Goal: Find specific page/section: Locate a particular part of the current website

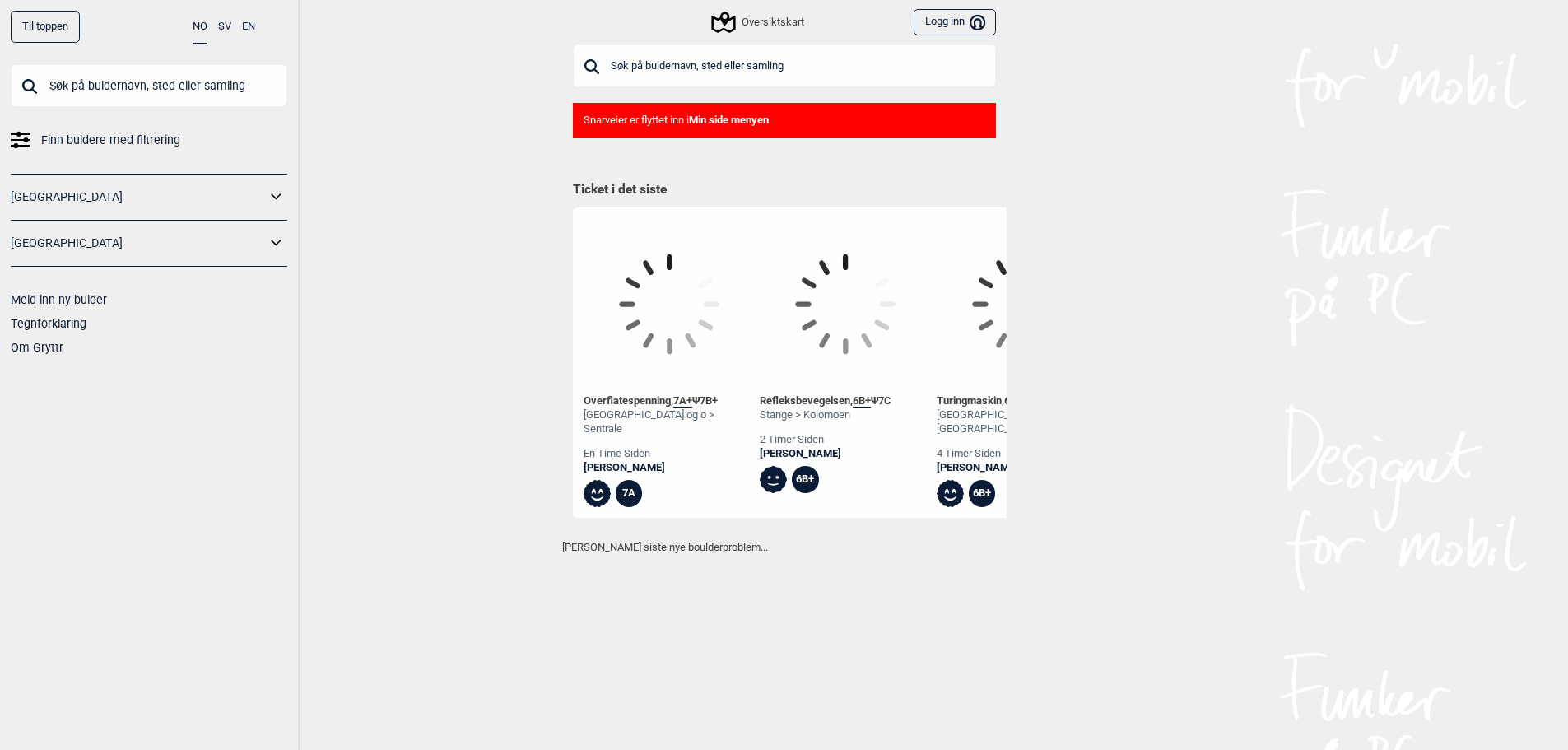
drag, startPoint x: 0, startPoint y: 0, endPoint x: 843, endPoint y: 71, distance: 846.0
click at [843, 71] on input "text" at bounding box center [784, 66] width 423 height 43
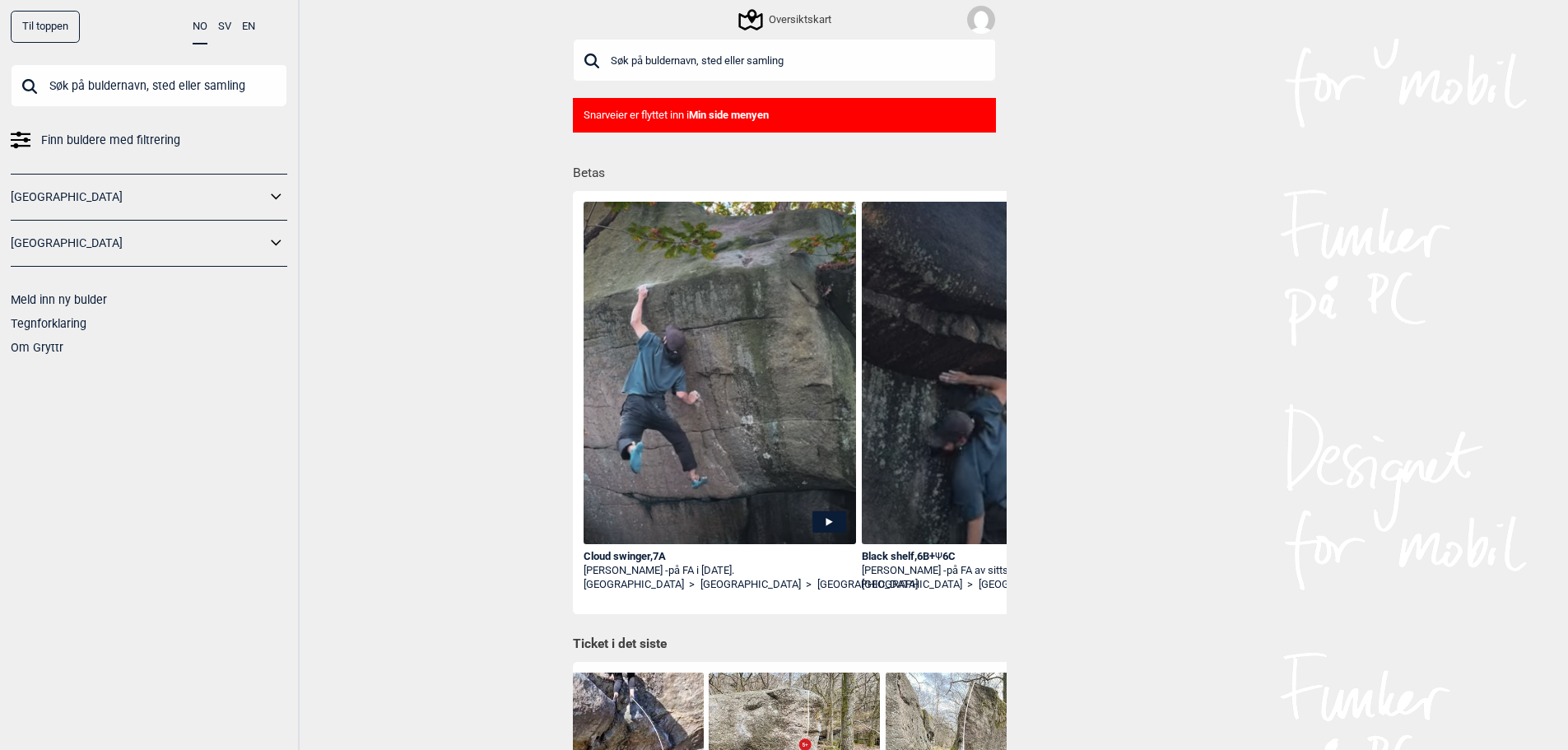
click at [707, 51] on input "text" at bounding box center [784, 60] width 423 height 43
click at [729, 64] on input "text" at bounding box center [784, 60] width 423 height 43
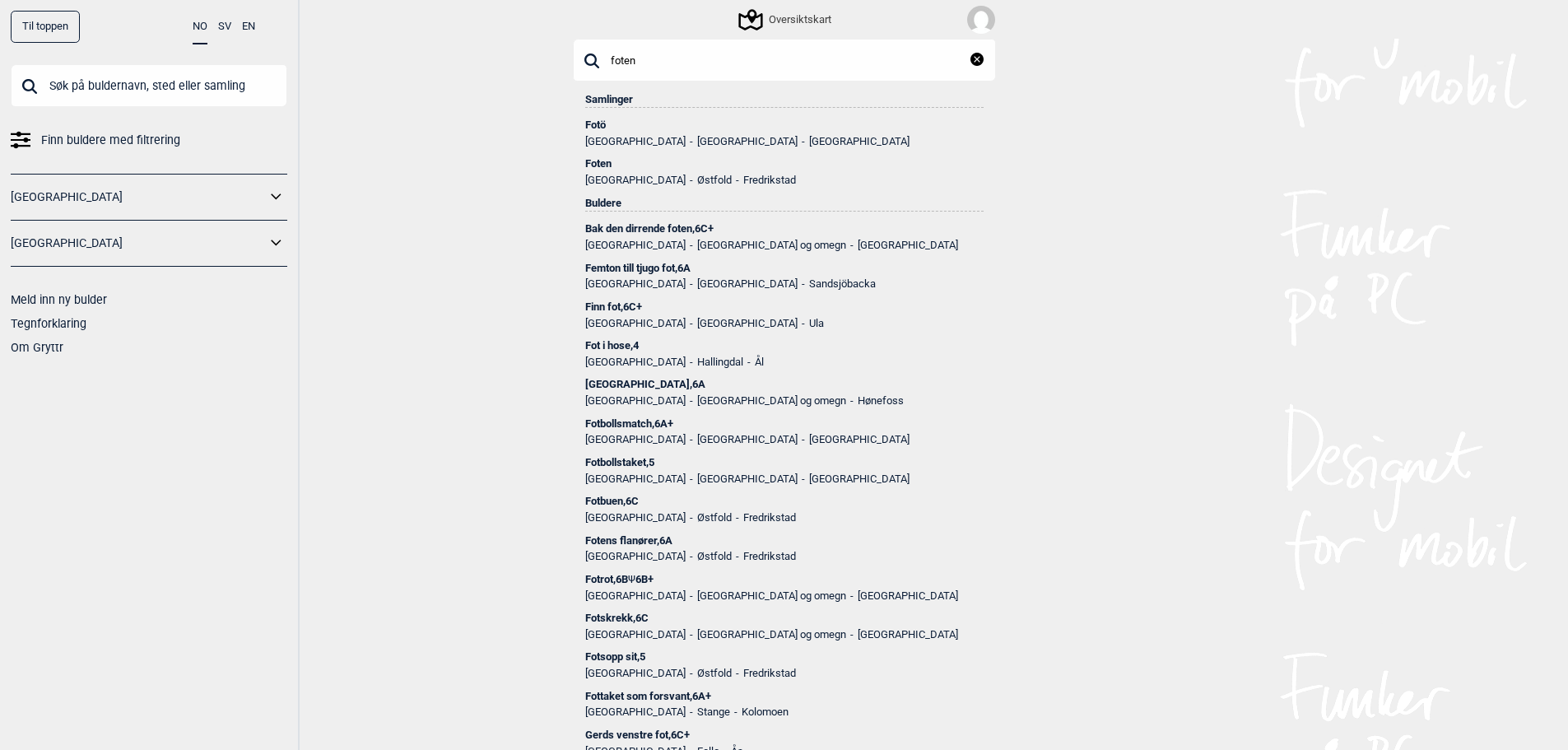
type input "foten"
click at [594, 123] on div "Fotö" at bounding box center [784, 125] width 398 height 12
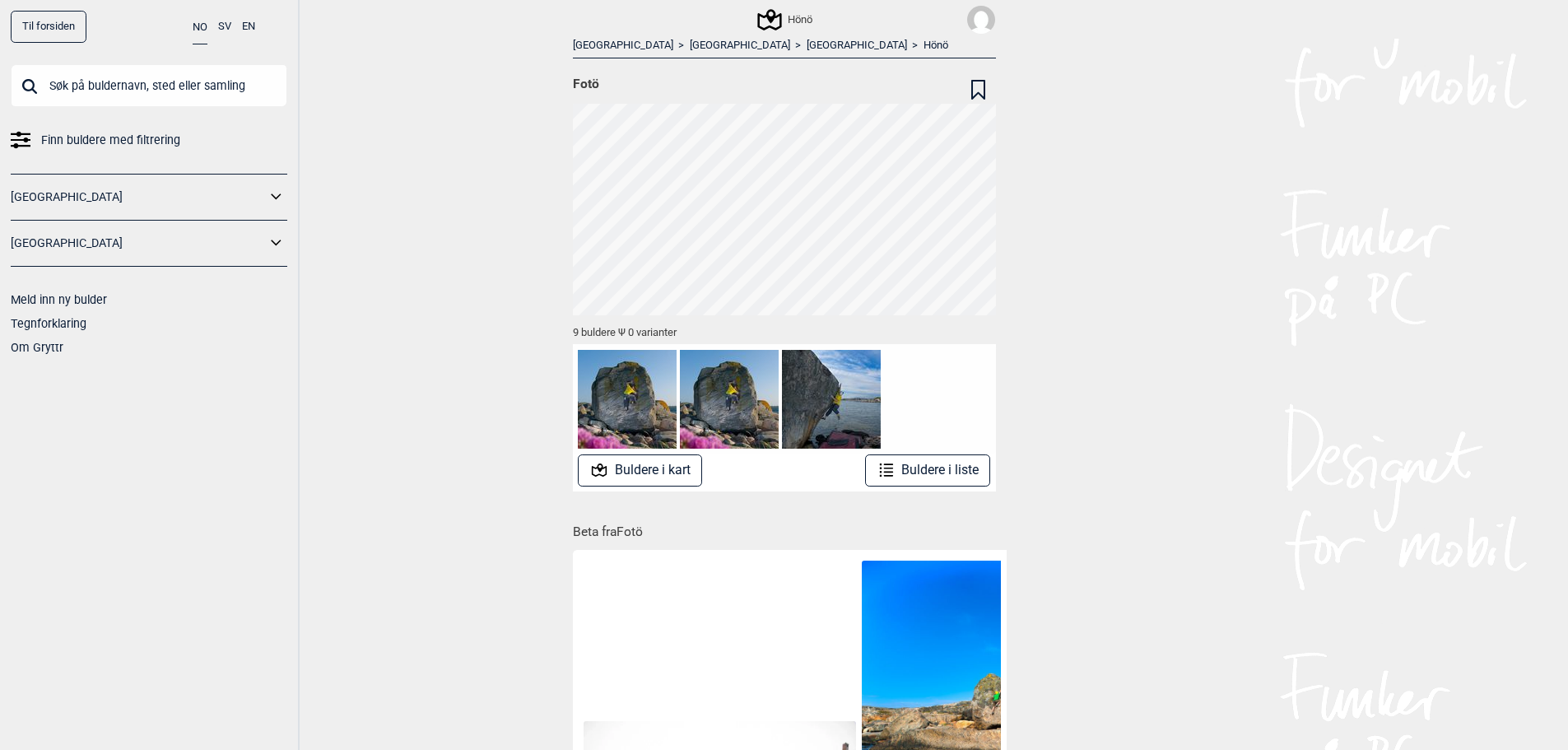
click at [170, 73] on input "text" at bounding box center [149, 85] width 276 height 43
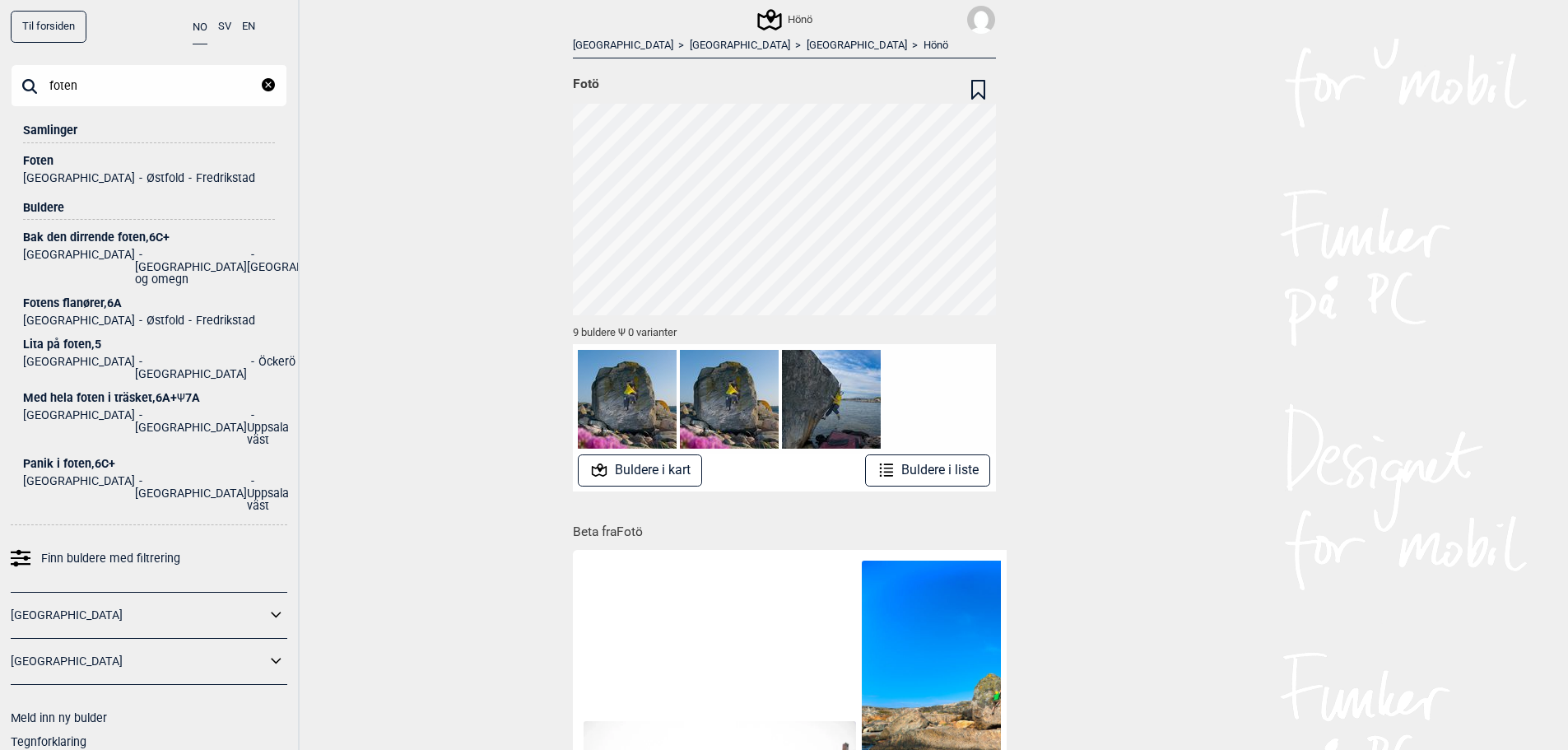
type input "foten"
click at [38, 161] on div "Foten" at bounding box center [149, 161] width 251 height 12
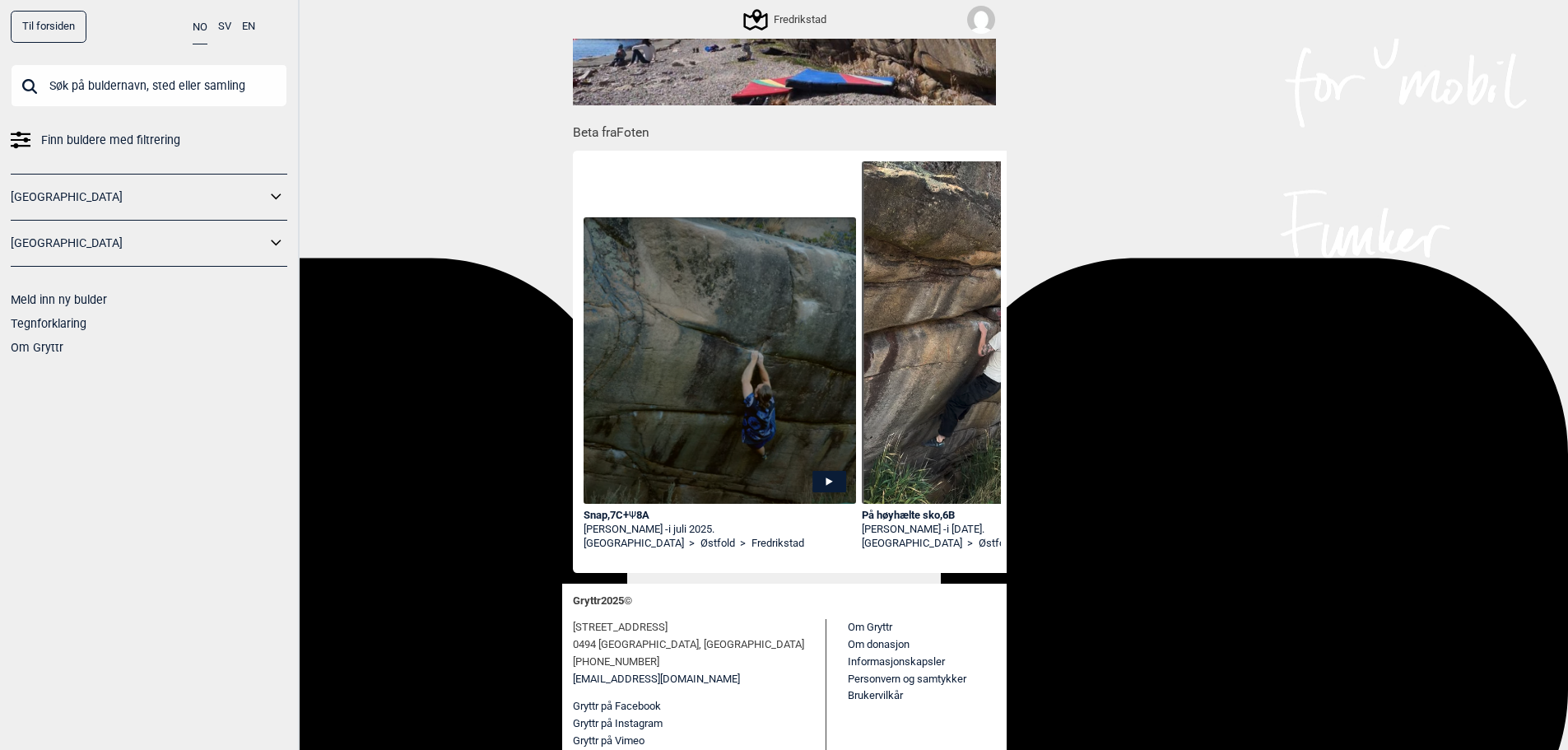
click at [645, 518] on div "Snap , 7C+ Ψ 8A" at bounding box center [720, 515] width 274 height 14
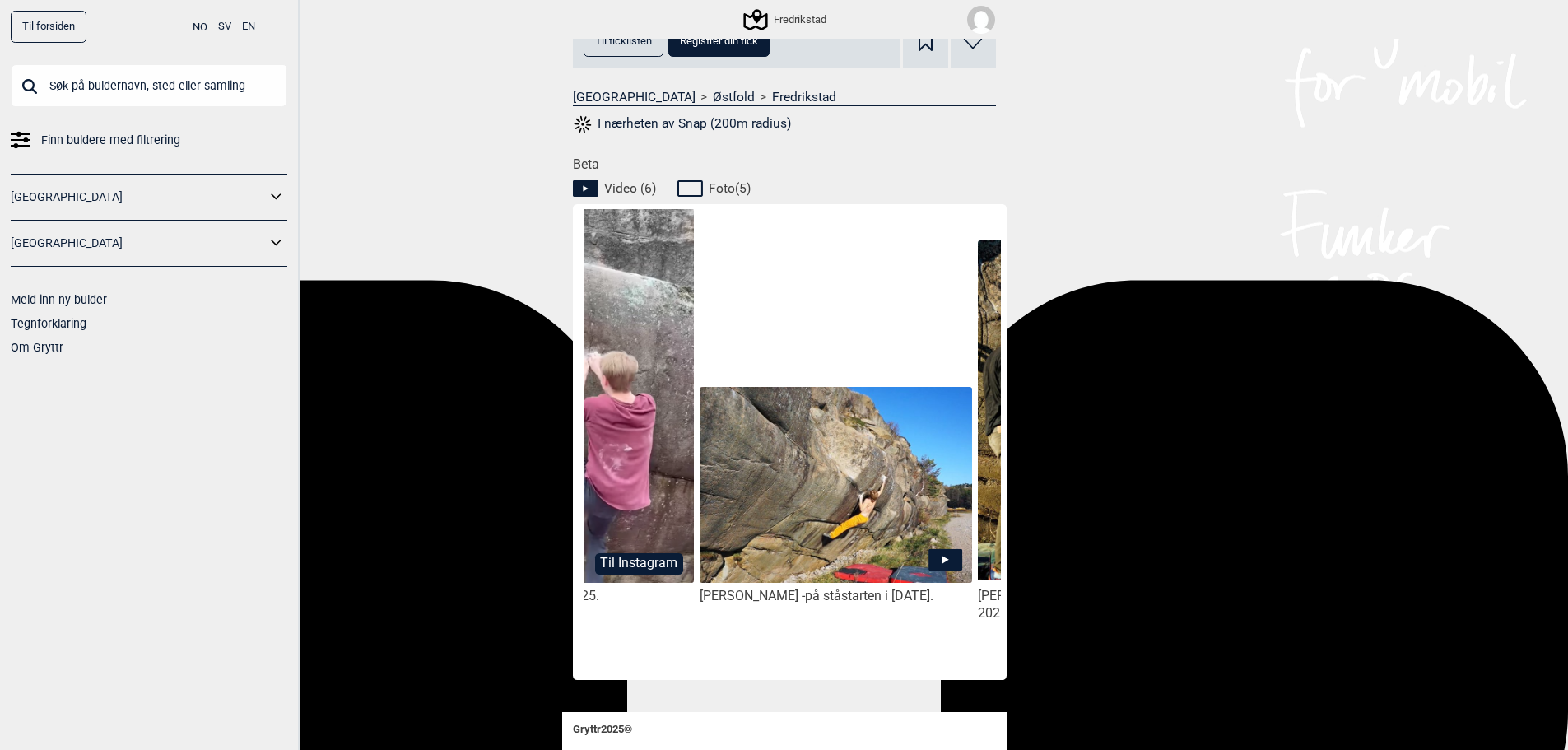
scroll to position [0, 734]
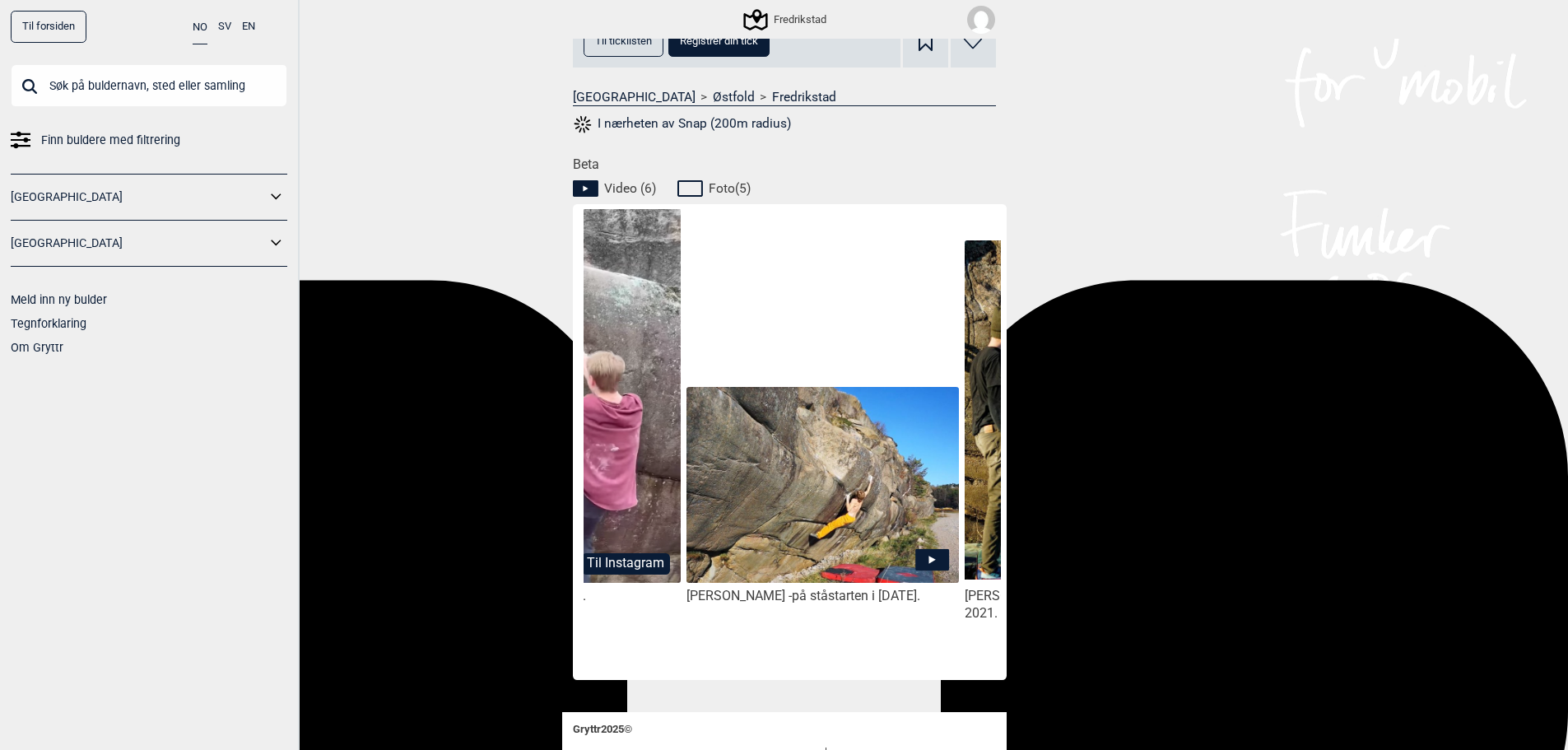
click at [768, 564] on img at bounding box center [822, 486] width 272 height 198
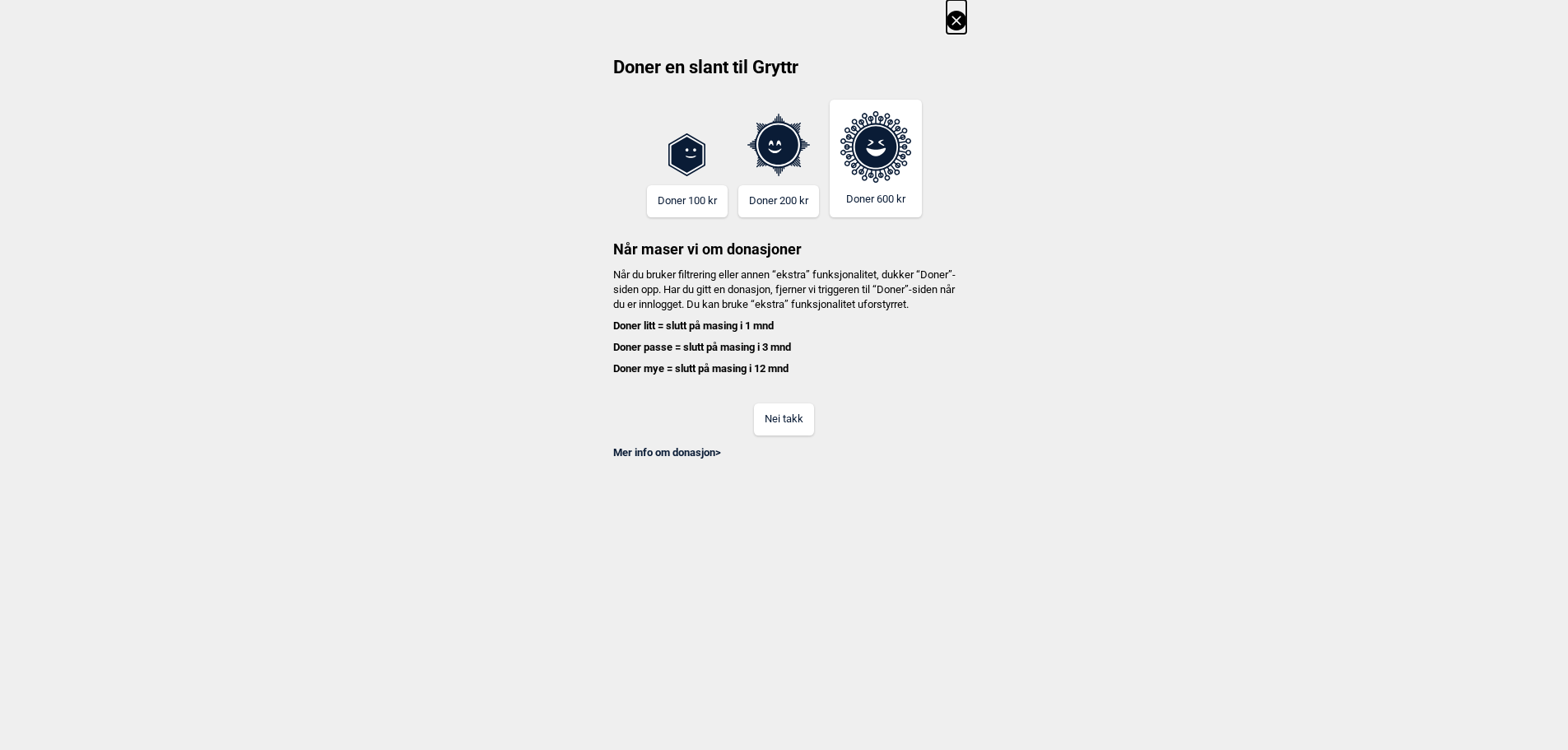
click at [797, 436] on button "Nei takk" at bounding box center [784, 419] width 60 height 32
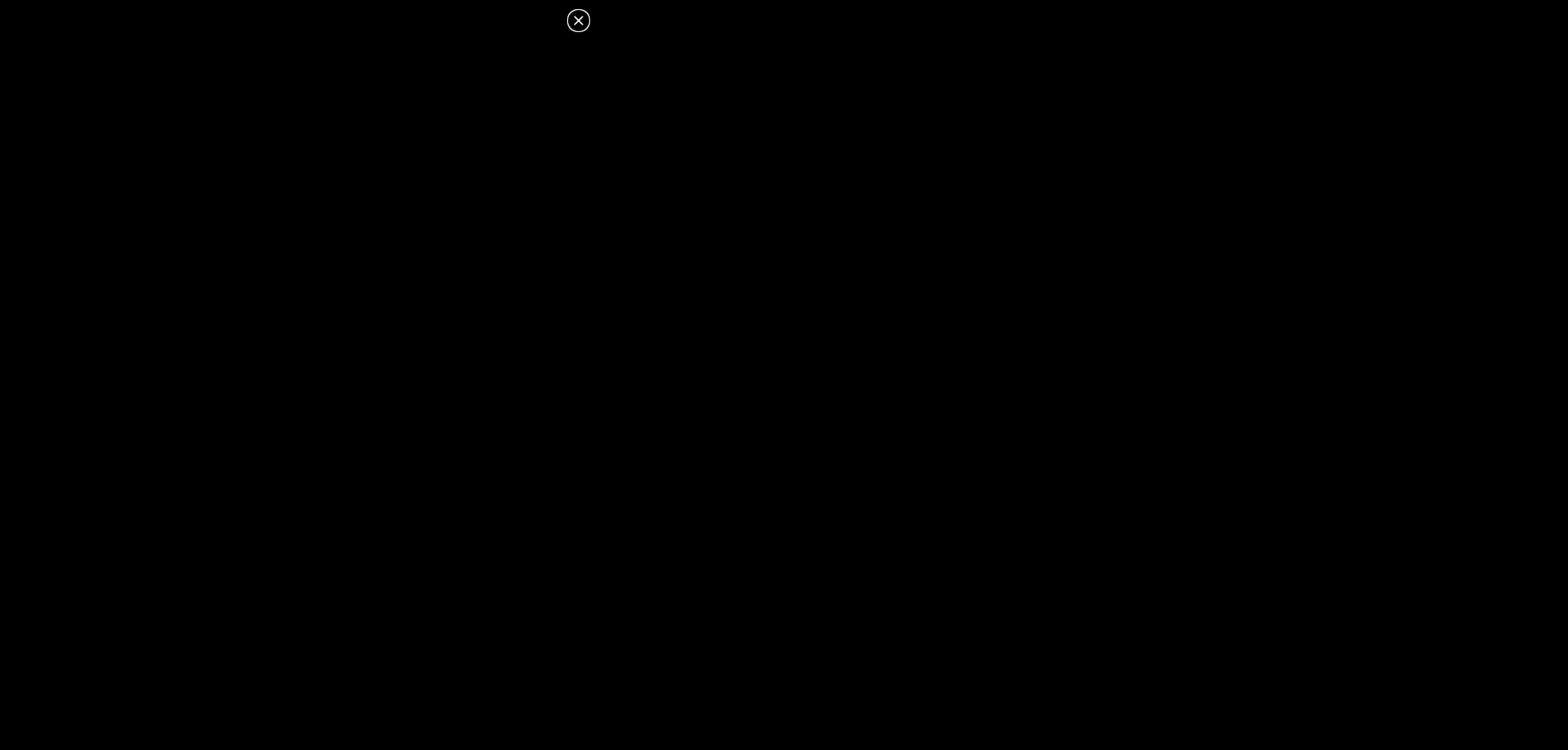
click at [570, 12] on icon at bounding box center [578, 20] width 19 height 19
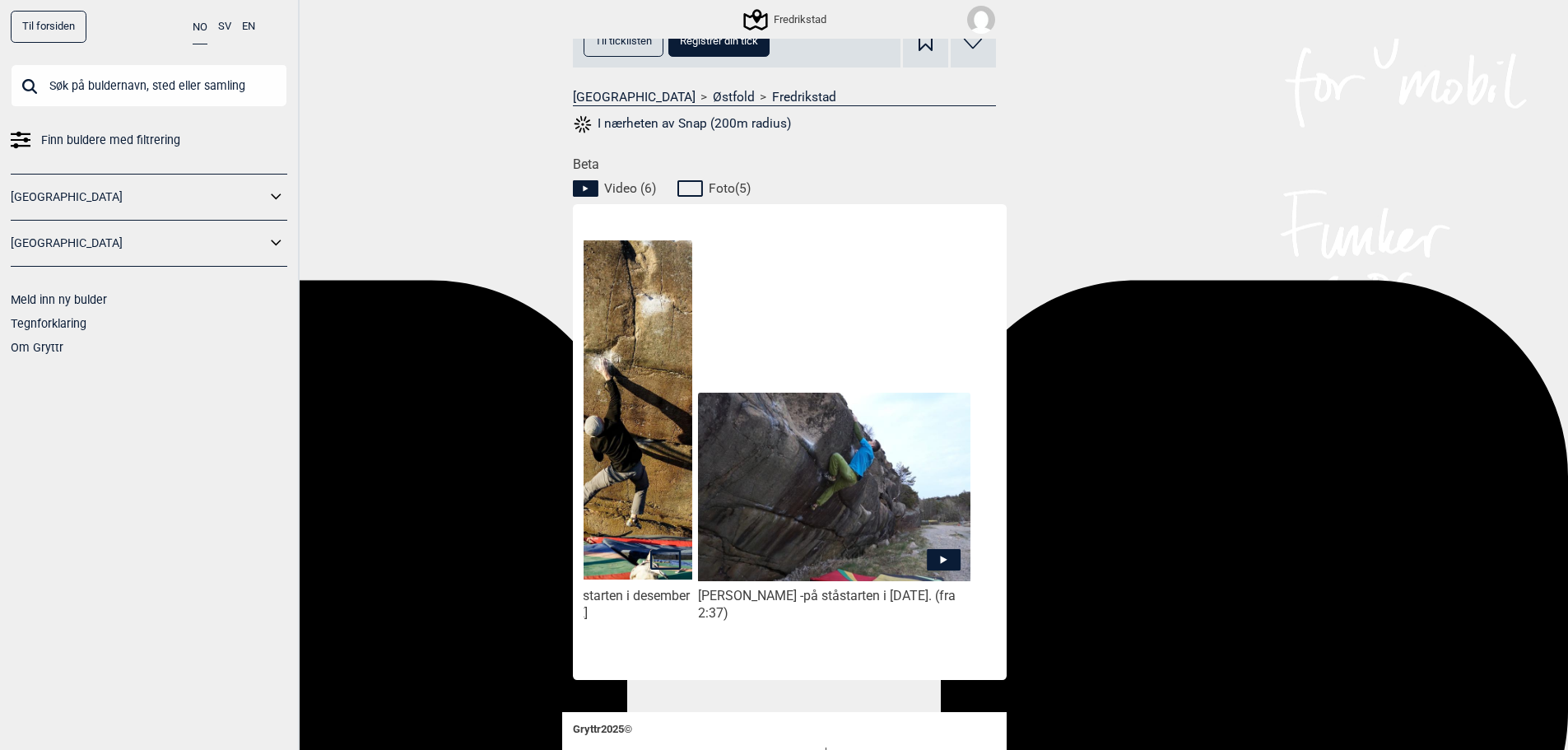
scroll to position [0, 1324]
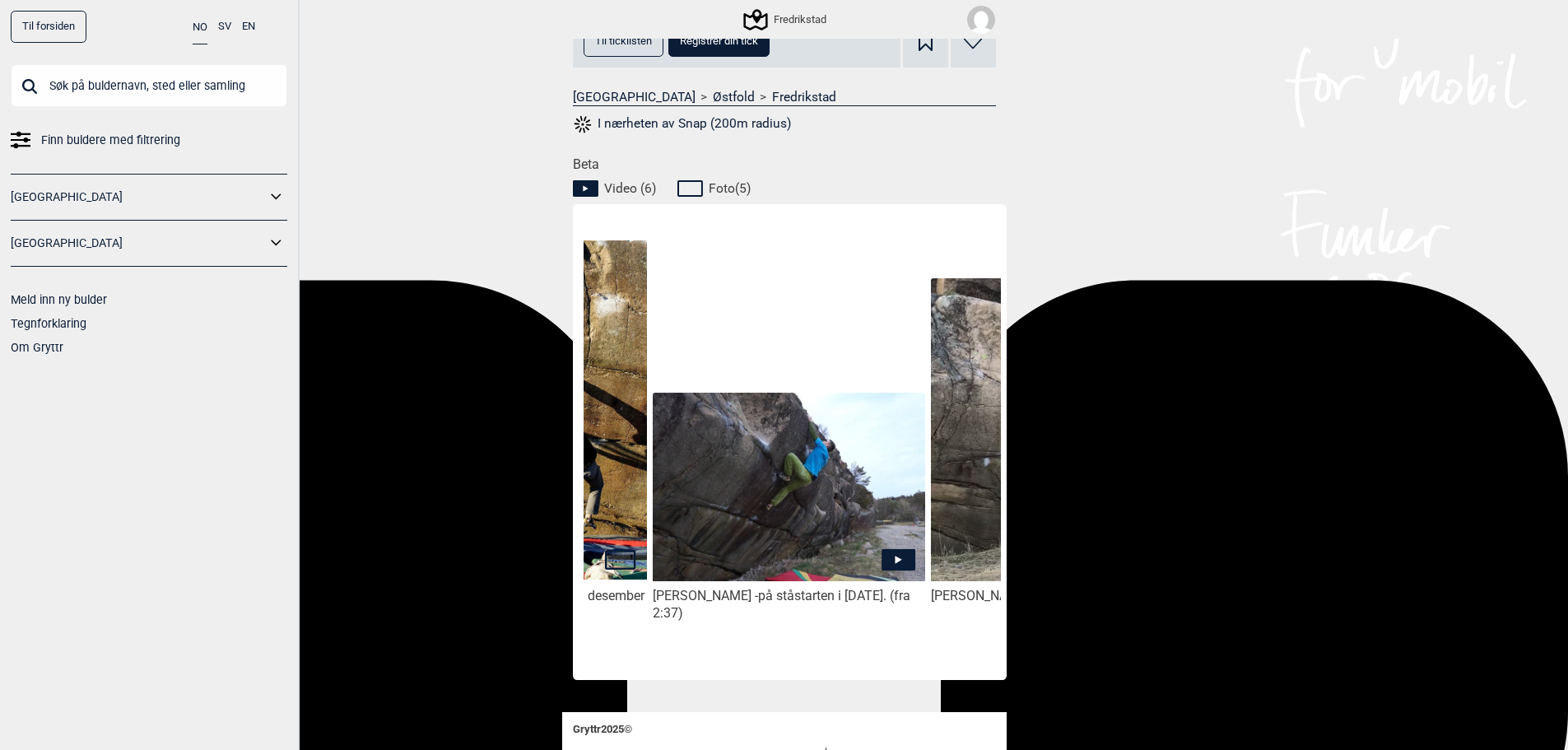
click at [838, 536] on img at bounding box center [788, 486] width 272 height 189
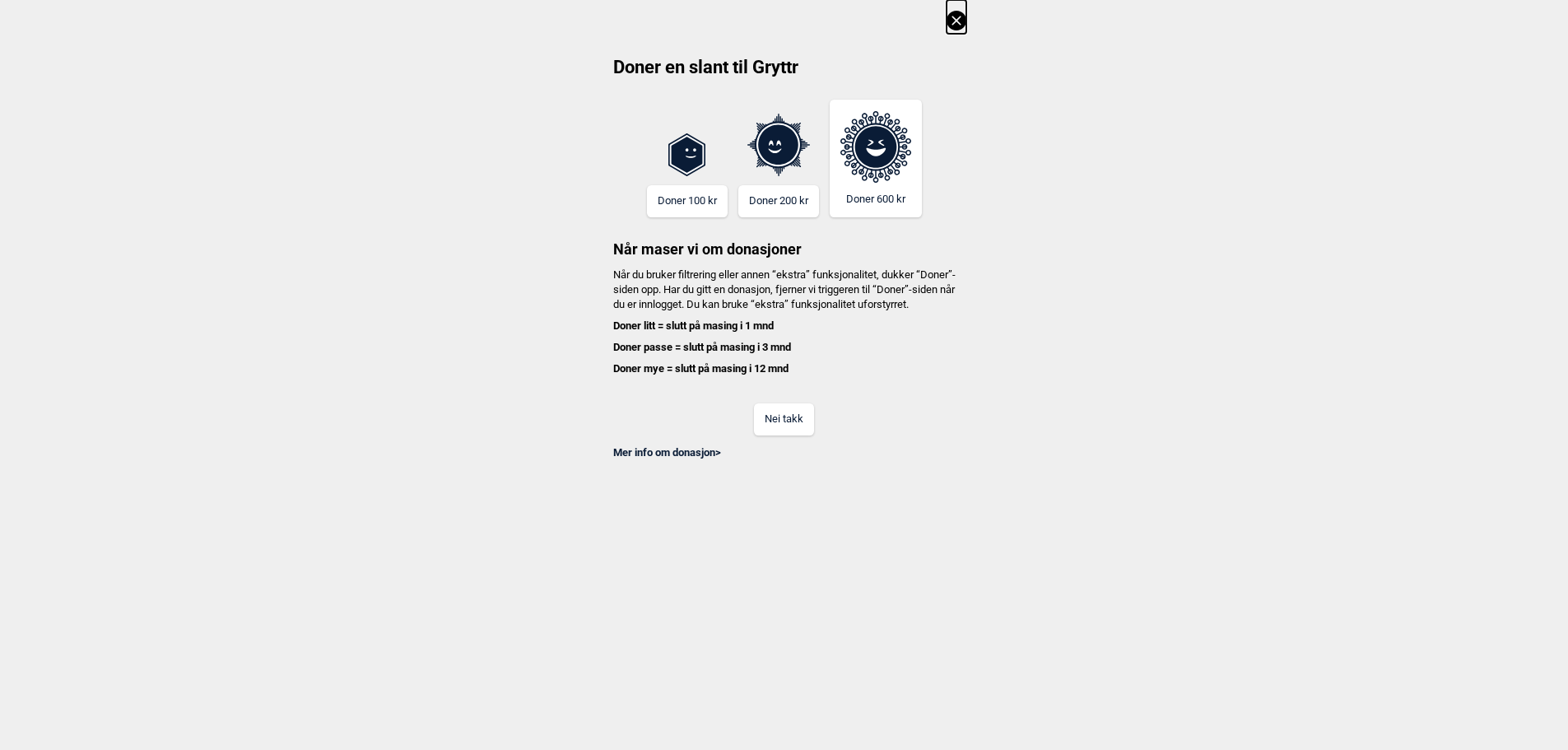
click at [814, 429] on button "Nei takk" at bounding box center [784, 419] width 60 height 32
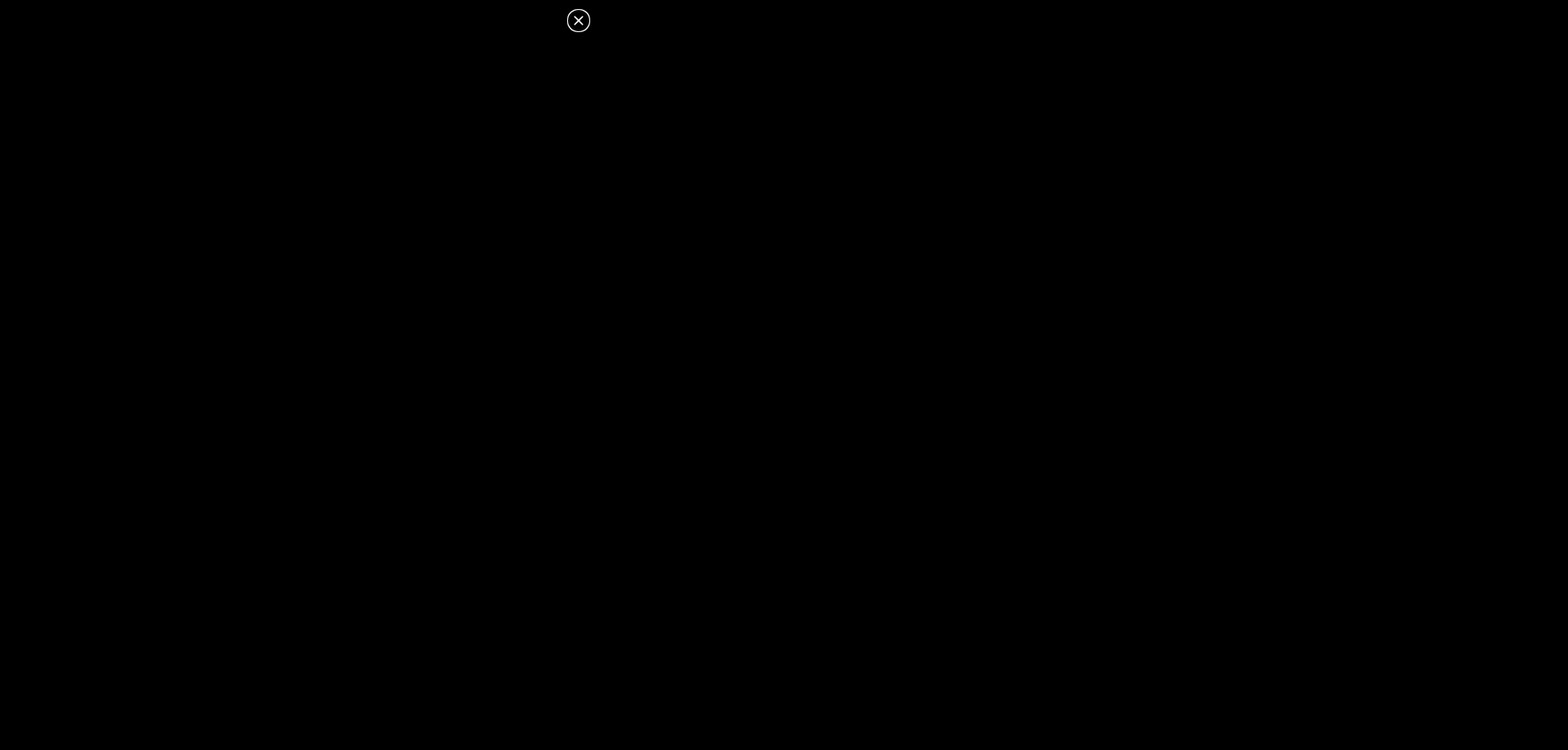
click at [579, 17] on icon at bounding box center [578, 20] width 19 height 19
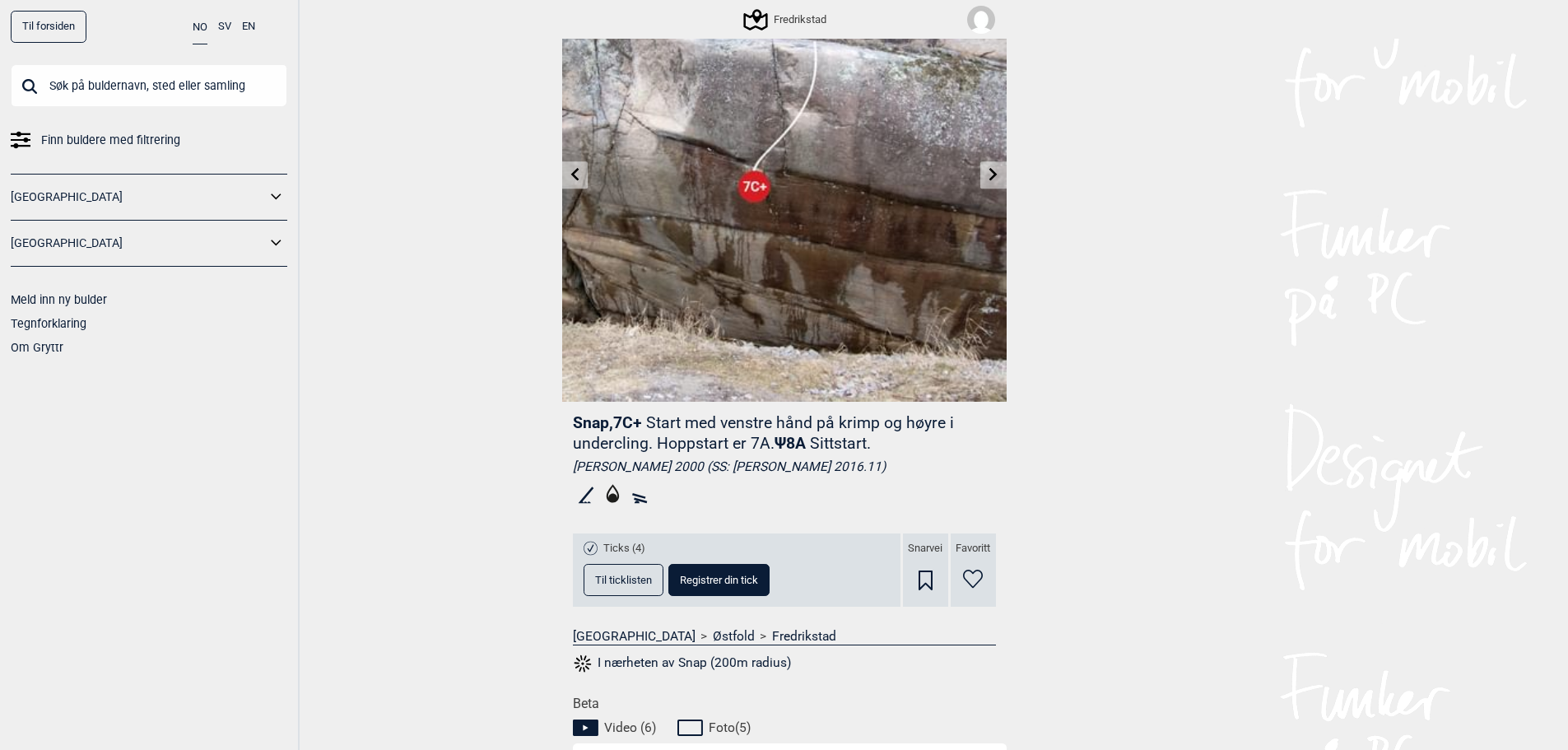
scroll to position [0, 0]
